Goal: Download file/media

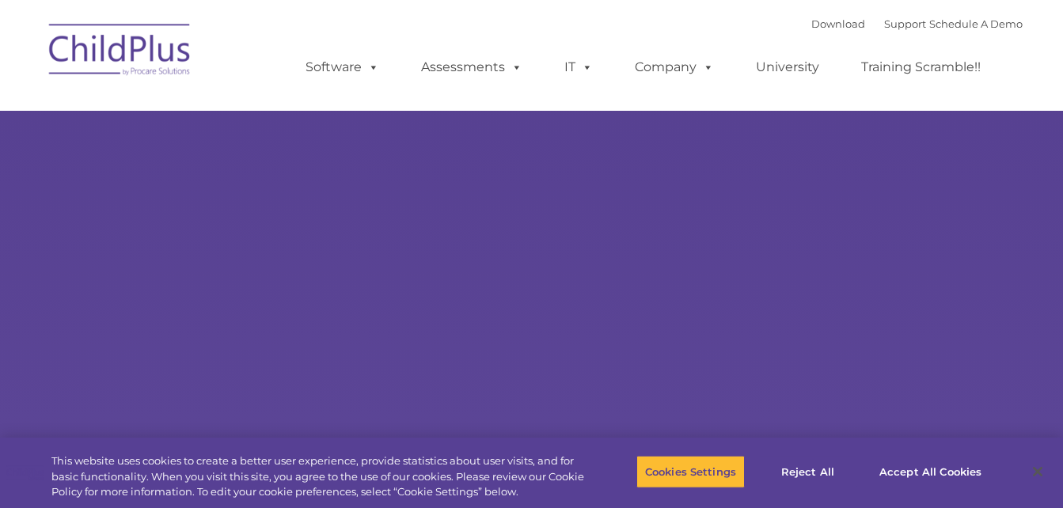
select select "MEDIUM"
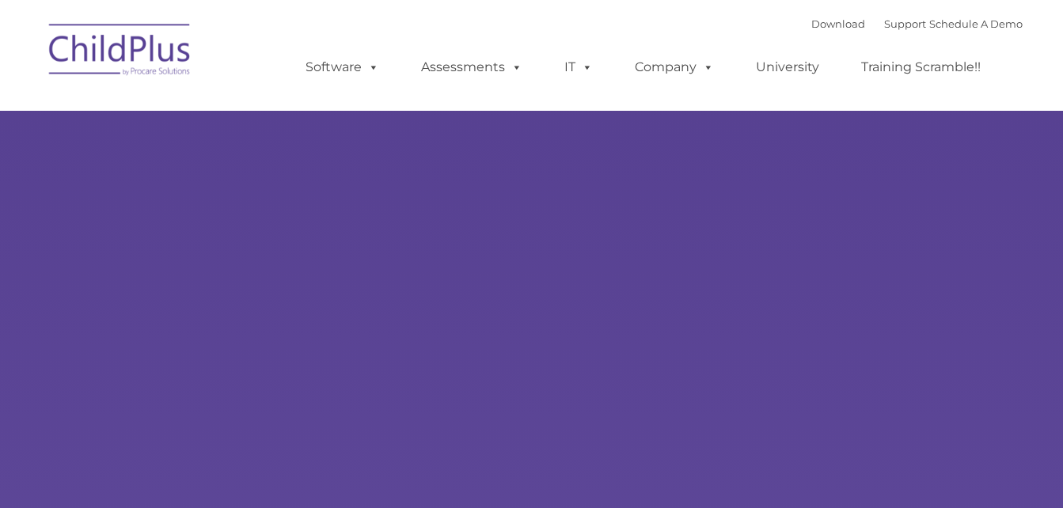
type input ""
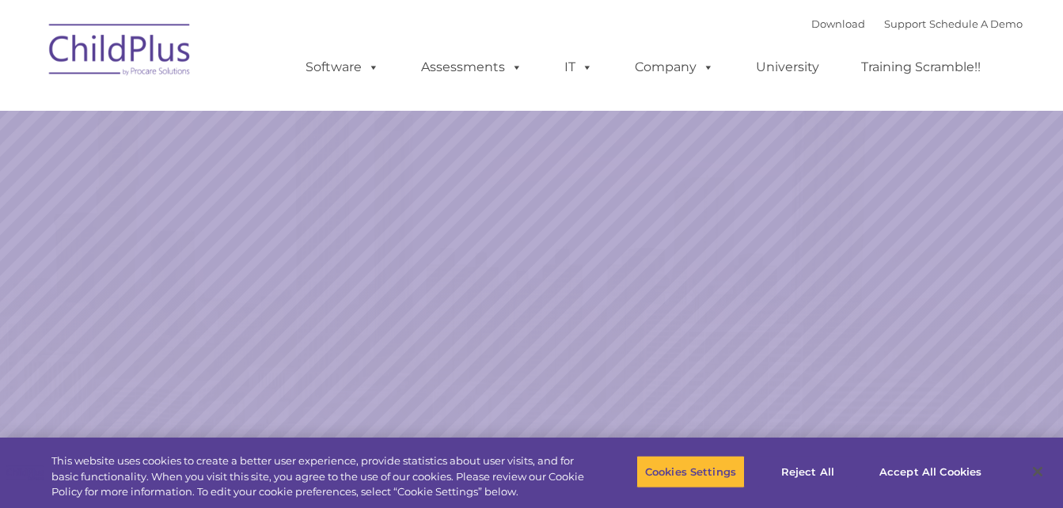
select select "MEDIUM"
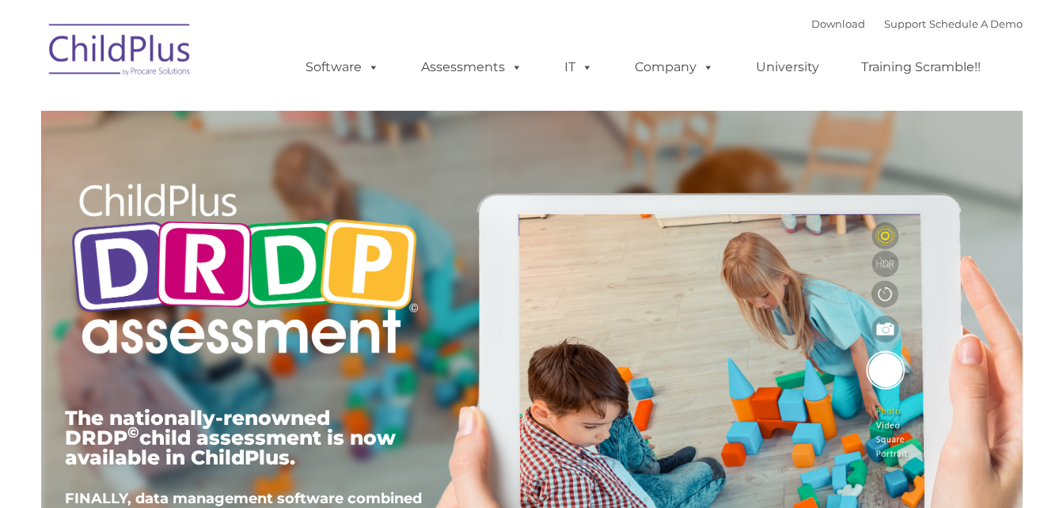
type input ""
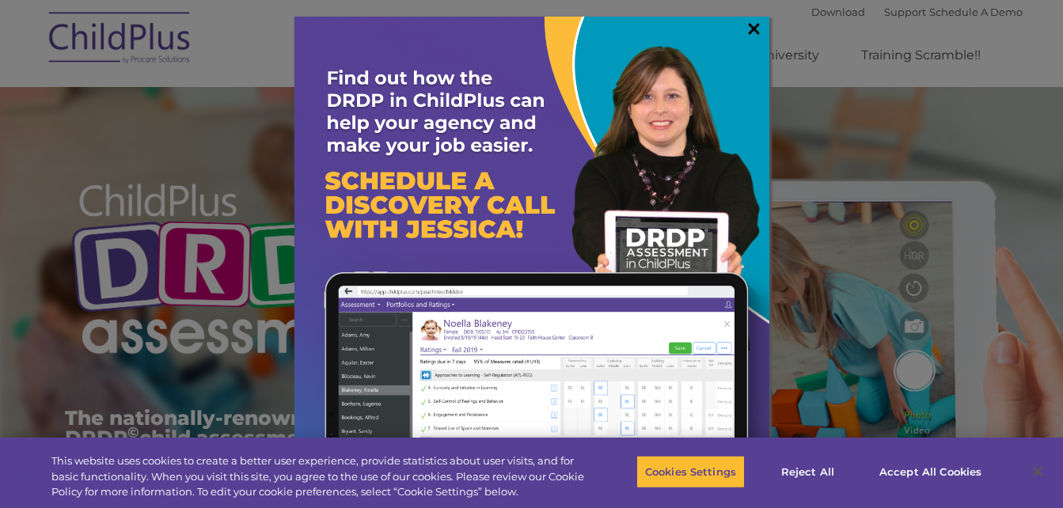
click at [752, 29] on link "×" at bounding box center [754, 29] width 18 height 16
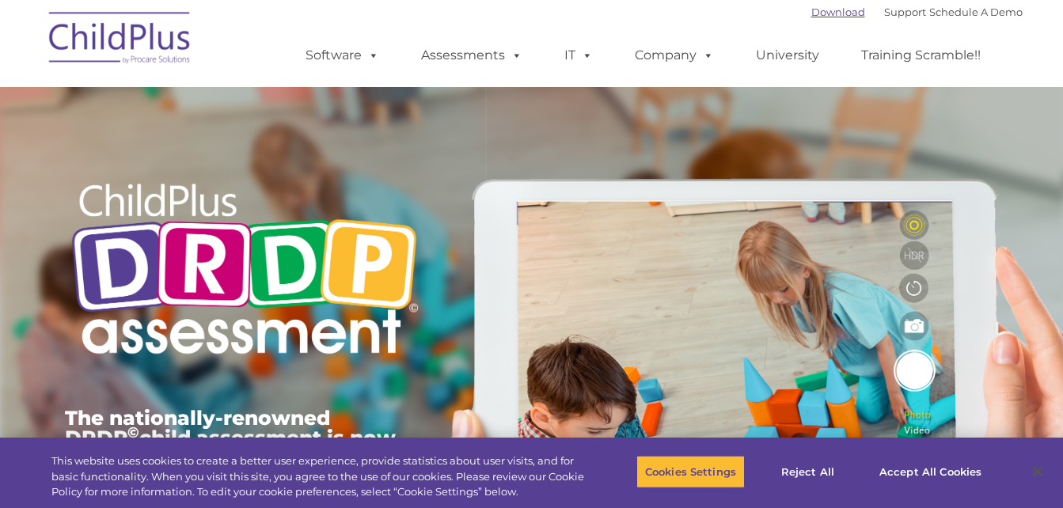
click at [812, 10] on link "Download" at bounding box center [839, 12] width 54 height 13
